Goal: Register for event/course

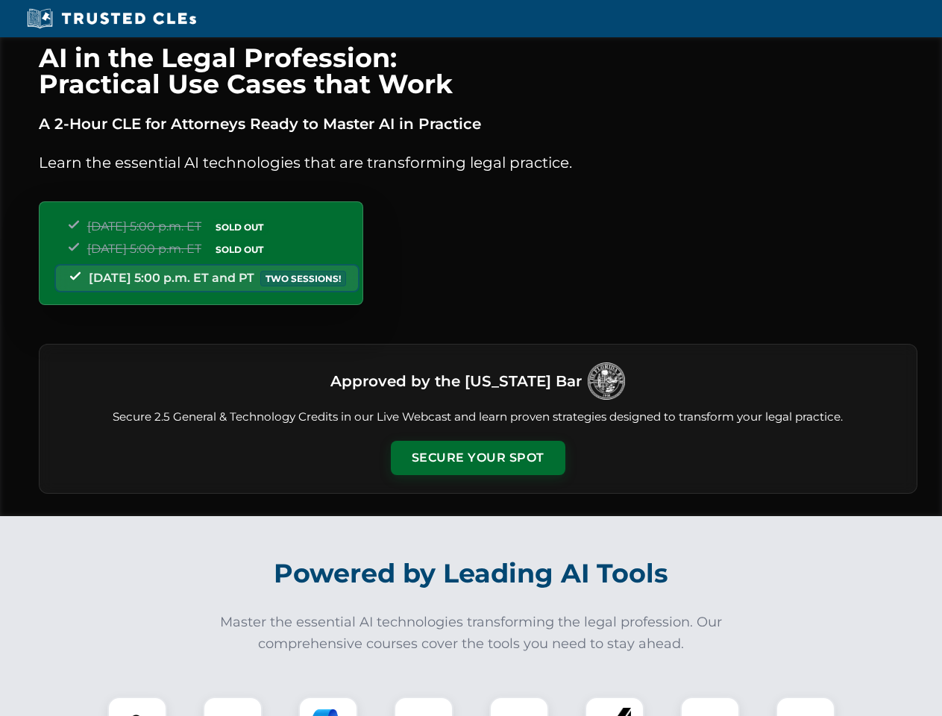
click at [477, 458] on button "Secure Your Spot" at bounding box center [478, 458] width 175 height 34
click at [137, 706] on img at bounding box center [137, 726] width 43 height 43
